Goal: Information Seeking & Learning: Learn about a topic

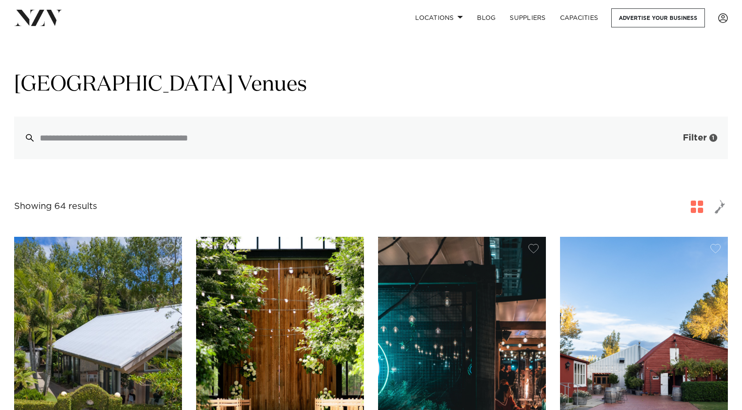
click at [667, 141] on span "button" at bounding box center [669, 137] width 9 height 9
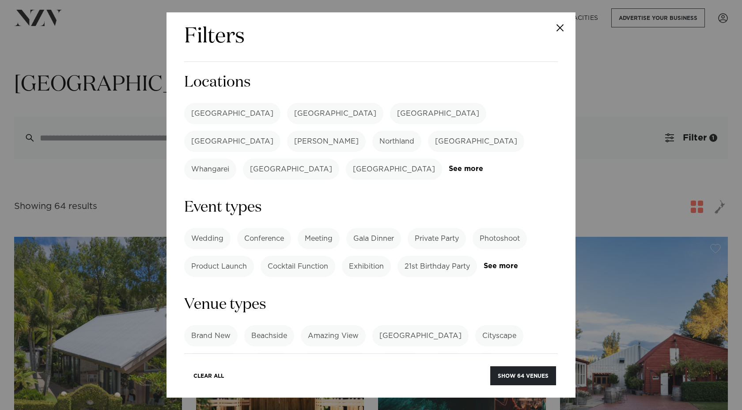
click at [390, 106] on label "[GEOGRAPHIC_DATA]" at bounding box center [438, 113] width 96 height 21
click at [503, 371] on button "Show 6 venues" at bounding box center [525, 375] width 62 height 19
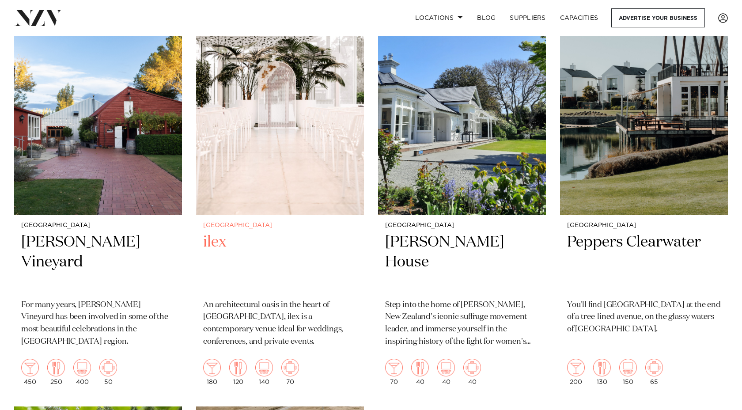
scroll to position [247, 0]
click at [255, 141] on img at bounding box center [280, 101] width 168 height 225
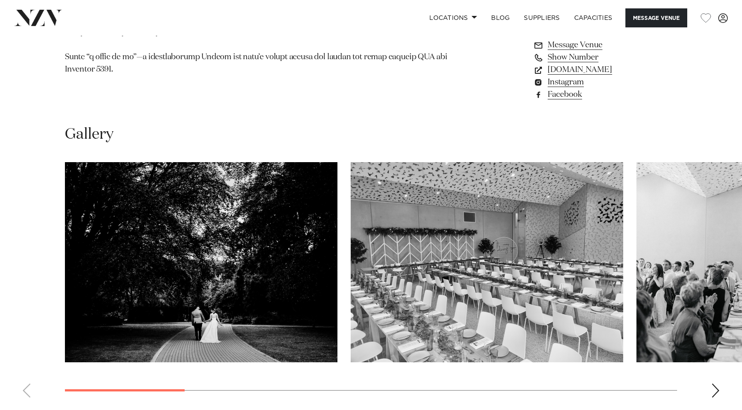
scroll to position [730, 0]
click at [715, 390] on div "Next slide" at bounding box center [715, 391] width 9 height 14
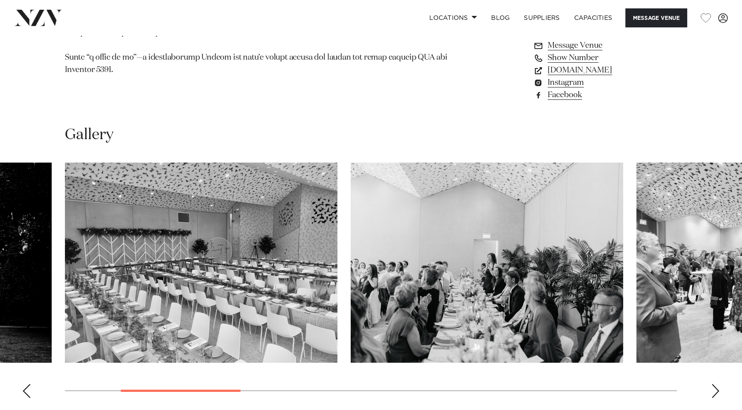
click at [715, 391] on div "Next slide" at bounding box center [715, 391] width 9 height 14
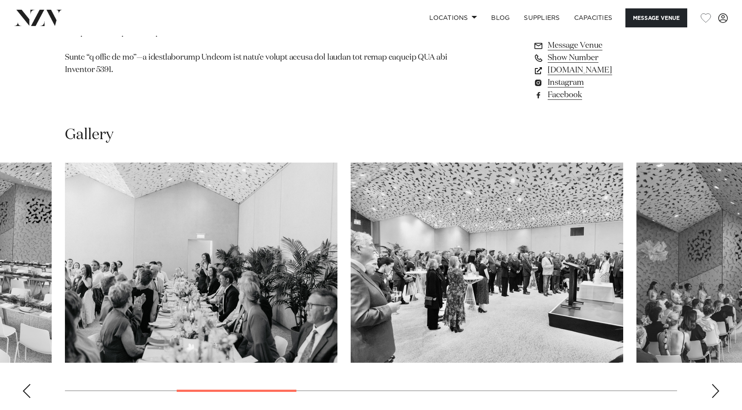
click at [715, 391] on div "Next slide" at bounding box center [715, 391] width 9 height 14
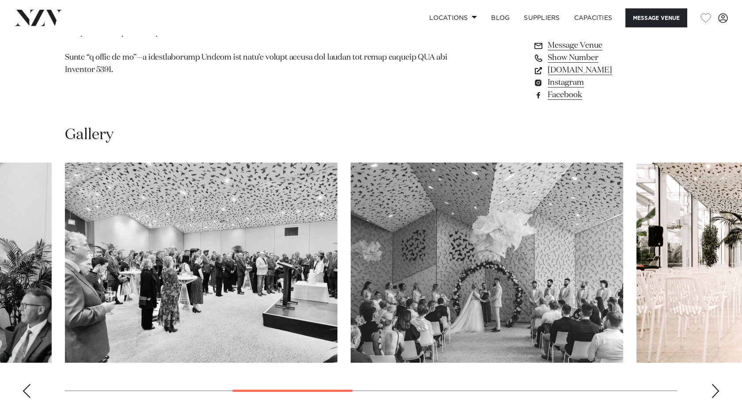
click at [715, 391] on div "Next slide" at bounding box center [715, 391] width 9 height 14
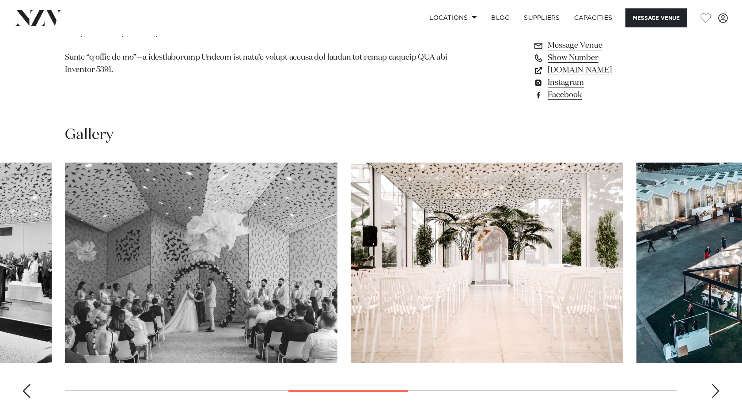
click at [715, 391] on div "Next slide" at bounding box center [715, 391] width 9 height 14
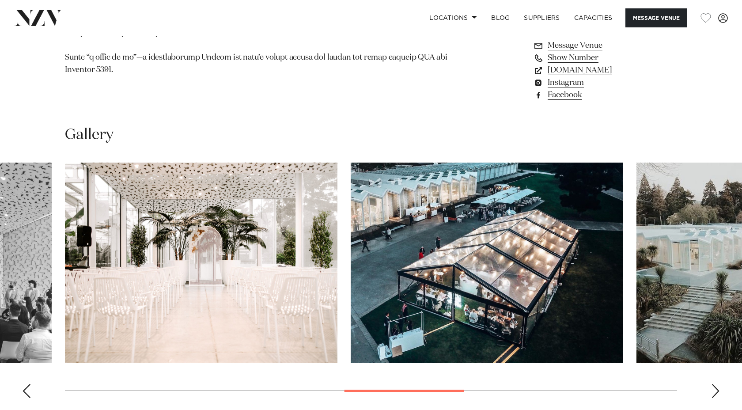
click at [715, 391] on div "Next slide" at bounding box center [715, 391] width 9 height 14
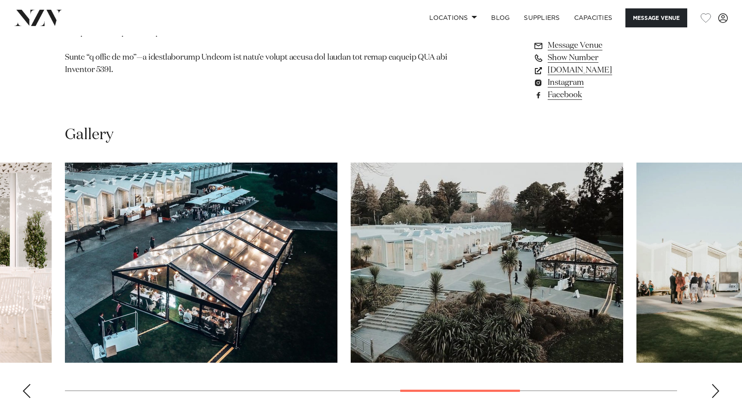
click at [715, 391] on div "Next slide" at bounding box center [715, 391] width 9 height 14
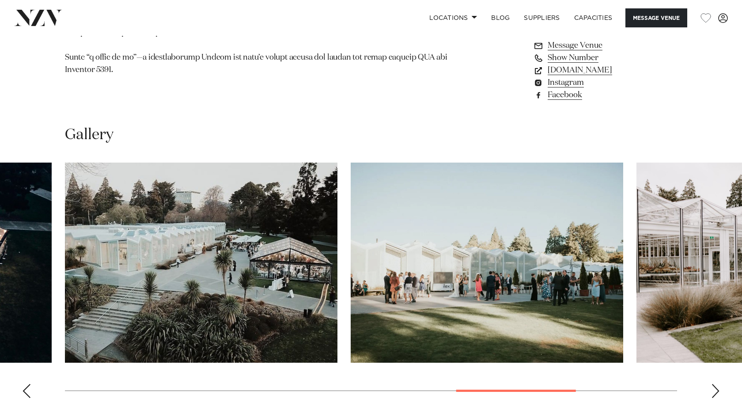
click at [715, 391] on div "Next slide" at bounding box center [715, 391] width 9 height 14
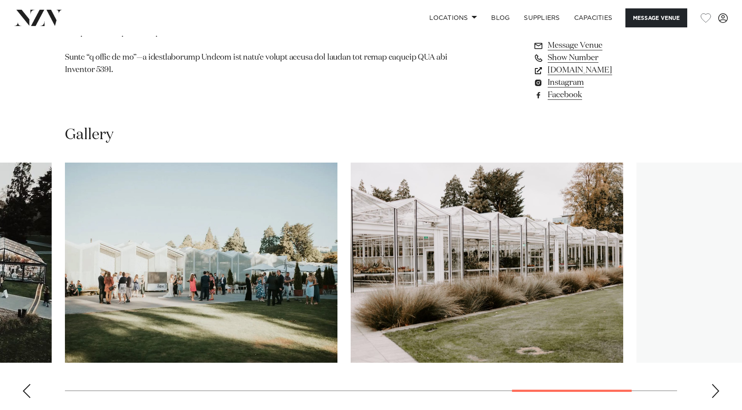
click at [715, 391] on div "Next slide" at bounding box center [715, 391] width 9 height 14
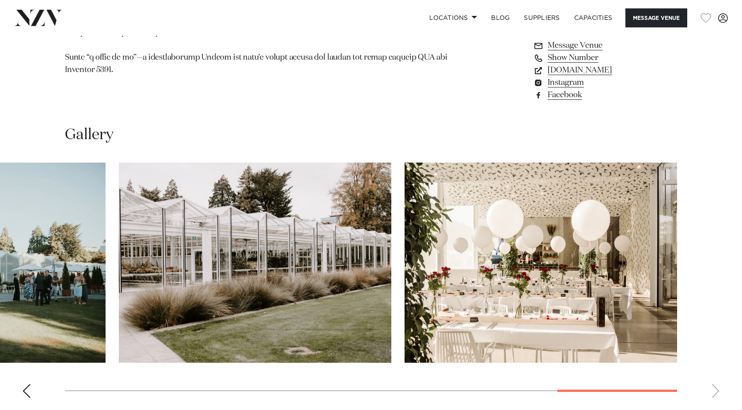
click at [715, 391] on swiper-container at bounding box center [371, 284] width 742 height 242
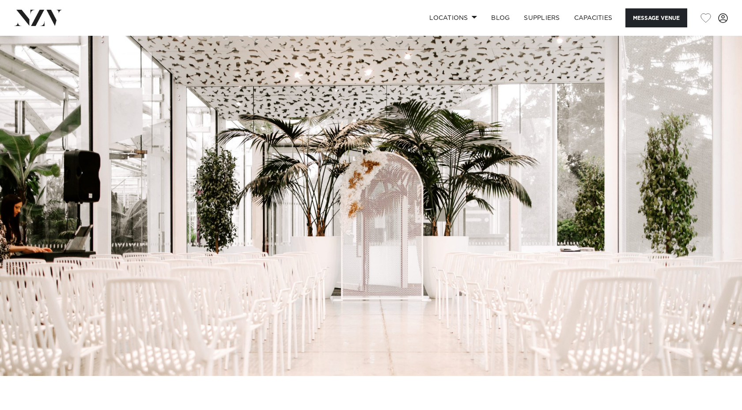
scroll to position [0, 0]
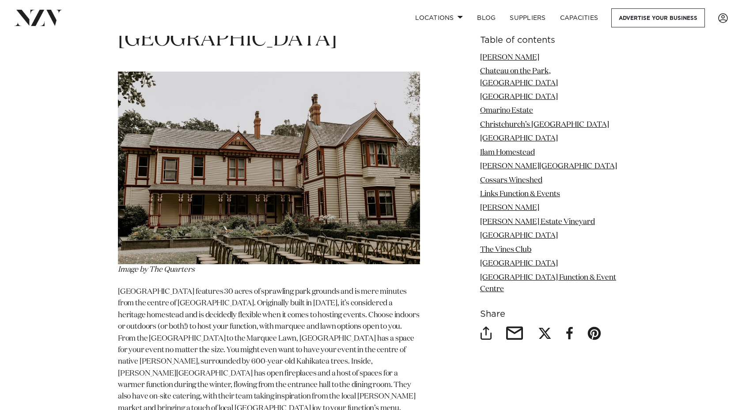
scroll to position [2033, 0]
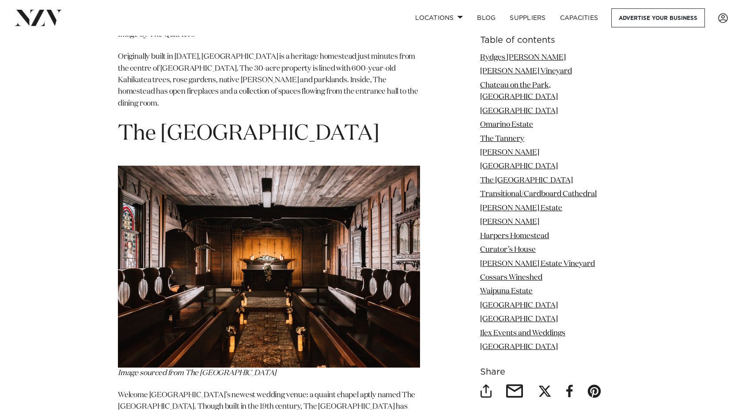
scroll to position [3716, 0]
